Goal: Task Accomplishment & Management: Use online tool/utility

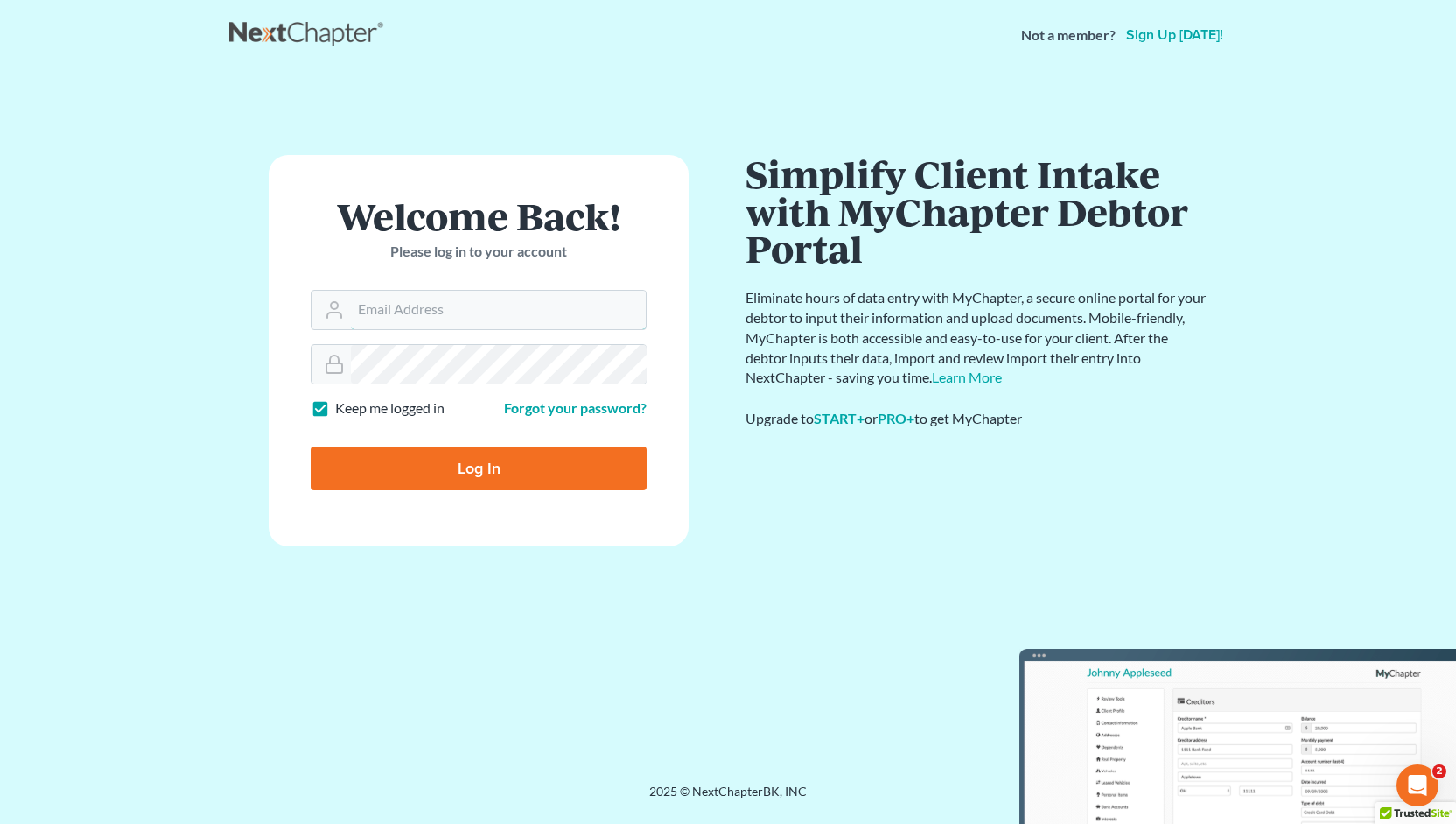
type input "[PERSON_NAME][EMAIL_ADDRESS][DOMAIN_NAME]"
click at [476, 464] on input "Log In" at bounding box center [478, 468] width 336 height 44
type input "Thinking..."
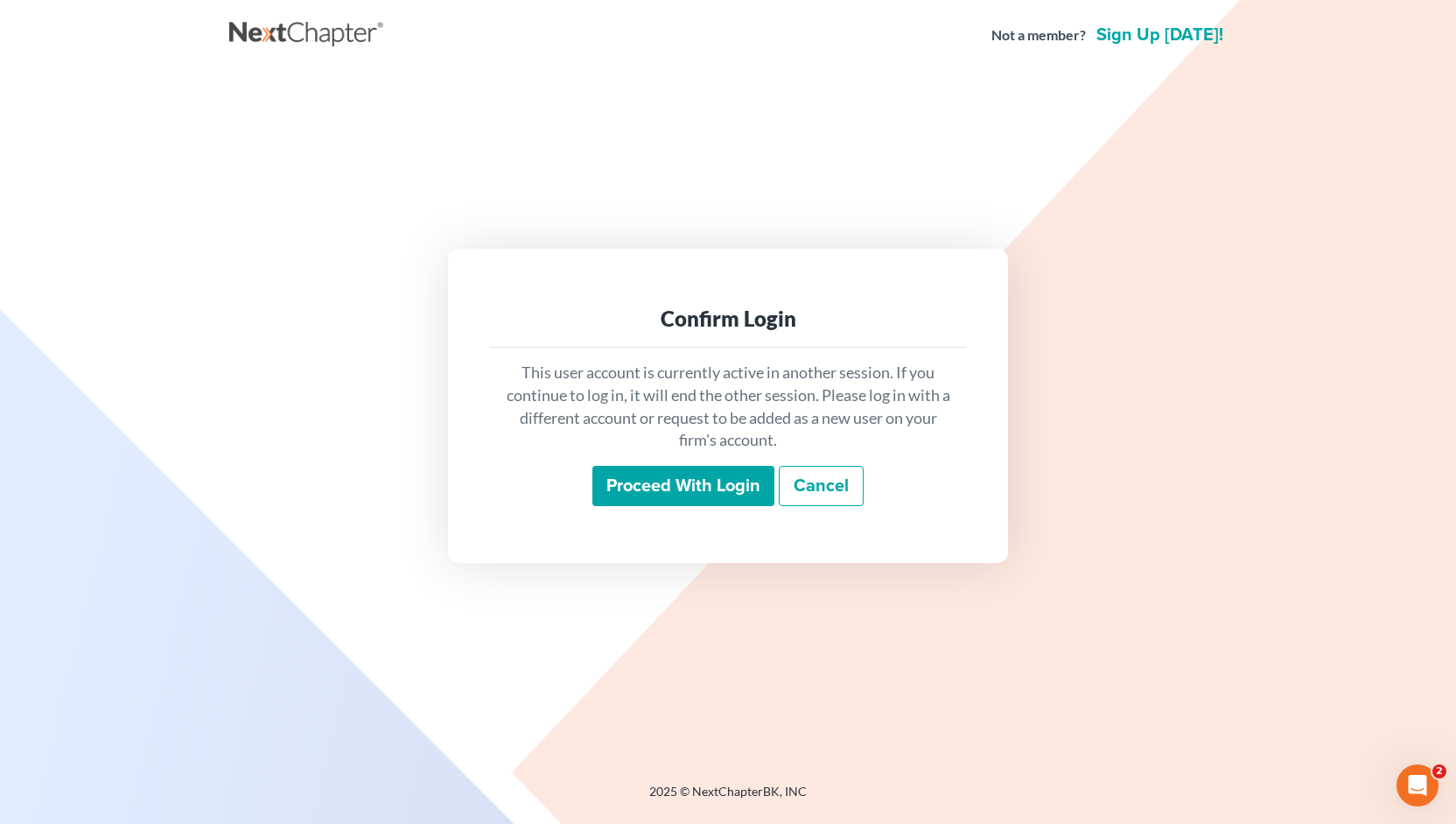
click at [650, 493] on input "Proceed with login" at bounding box center [683, 486] width 182 height 40
